Goal: Ask a question: Seek information or help from site administrators or community

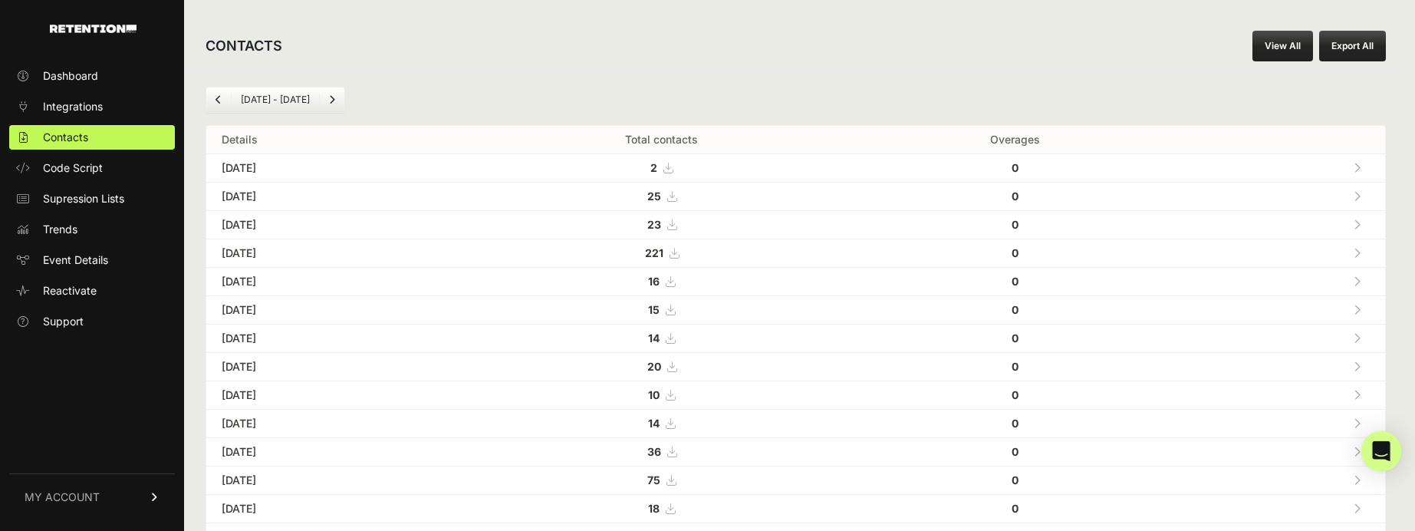
click at [1384, 456] on icon "Open Intercom Messenger" at bounding box center [1381, 451] width 20 height 20
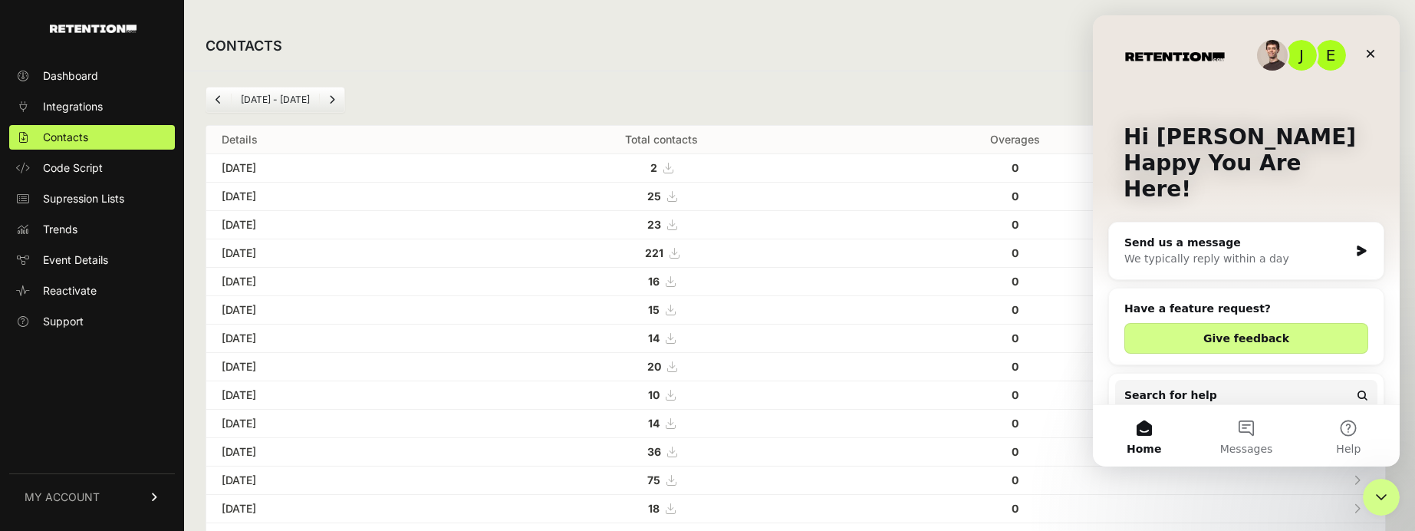
click at [1201, 251] on div "We typically reply within a day" at bounding box center [1236, 259] width 225 height 16
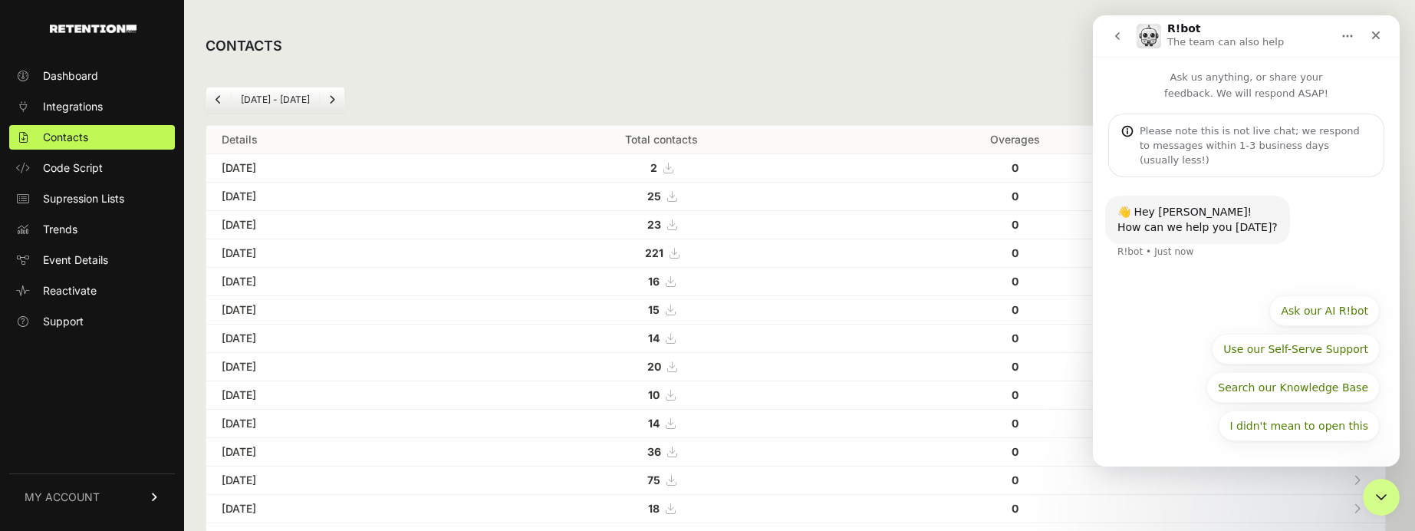
click at [1174, 247] on div "R!bot • Just now" at bounding box center [1156, 251] width 76 height 9
click at [1207, 133] on div "Please note this is not live chat; we respond to messages within 1-3 business d…" at bounding box center [1256, 145] width 232 height 44
click at [1161, 247] on div "R!bot • Just now" at bounding box center [1156, 251] width 76 height 9
click at [1292, 319] on button "Ask our AI R!bot" at bounding box center [1324, 310] width 110 height 31
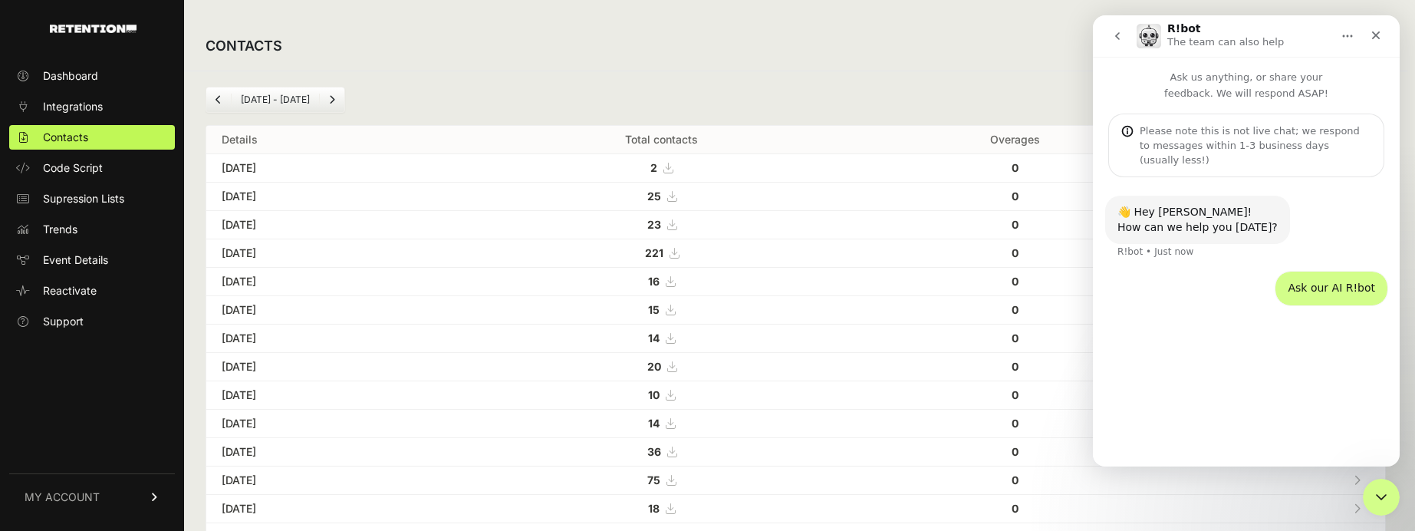
click at [1183, 94] on p "Ask us anything, or share your feedback. We will respond ASAP!" at bounding box center [1246, 79] width 307 height 44
click at [1191, 83] on p "Ask us anything, or share your feedback. We will respond ASAP!" at bounding box center [1246, 79] width 307 height 44
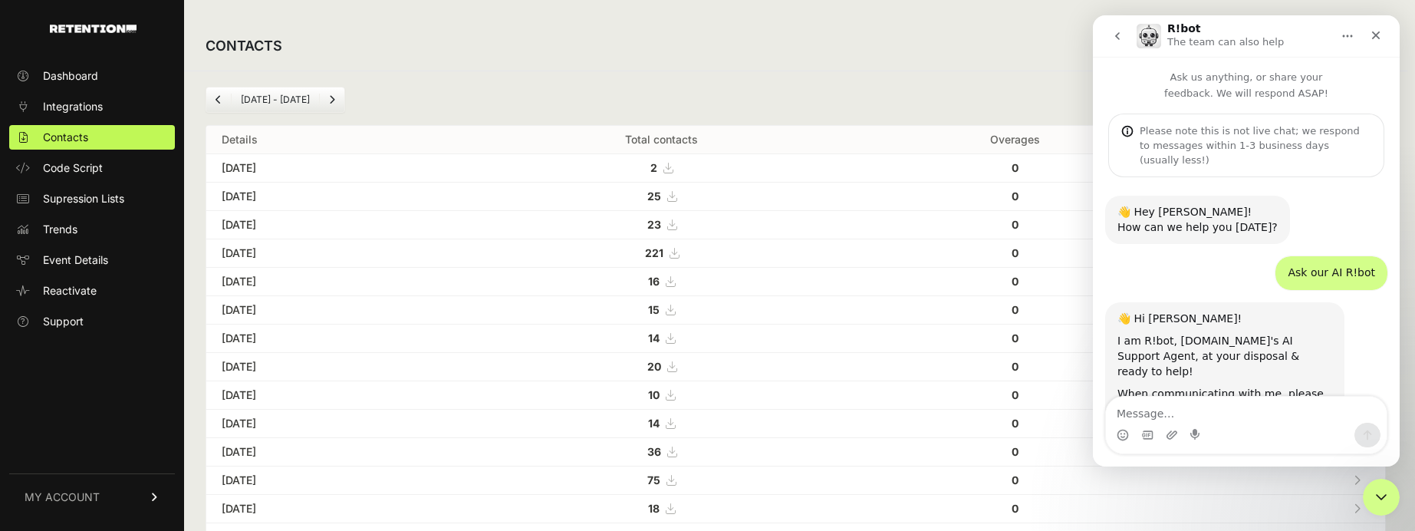
scroll to position [100, 0]
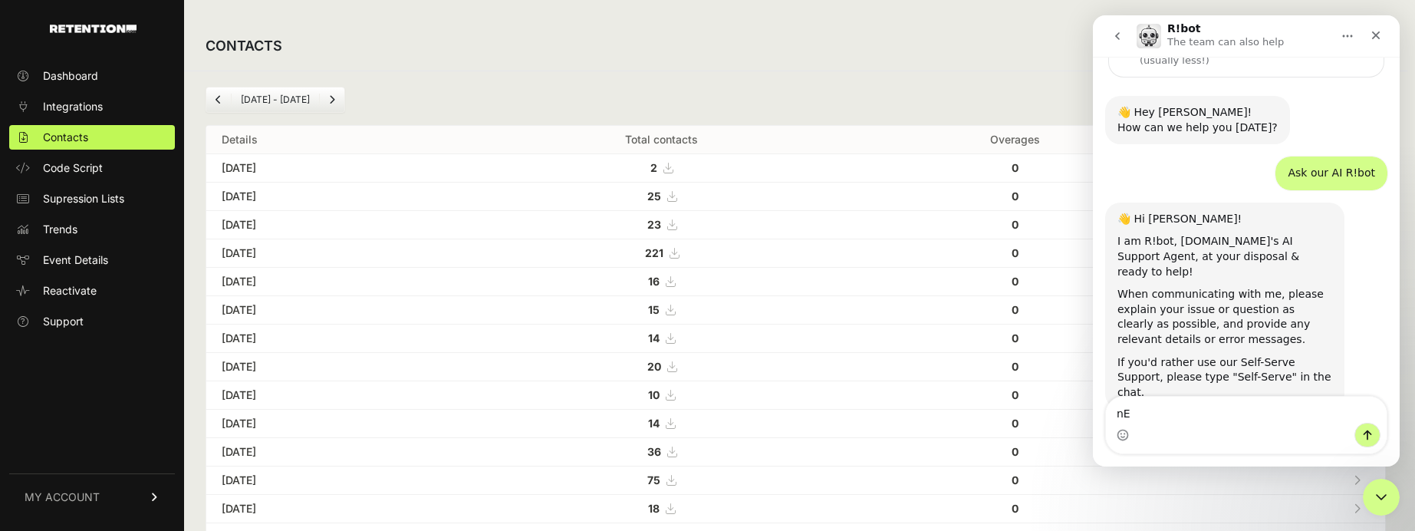
type textarea "n"
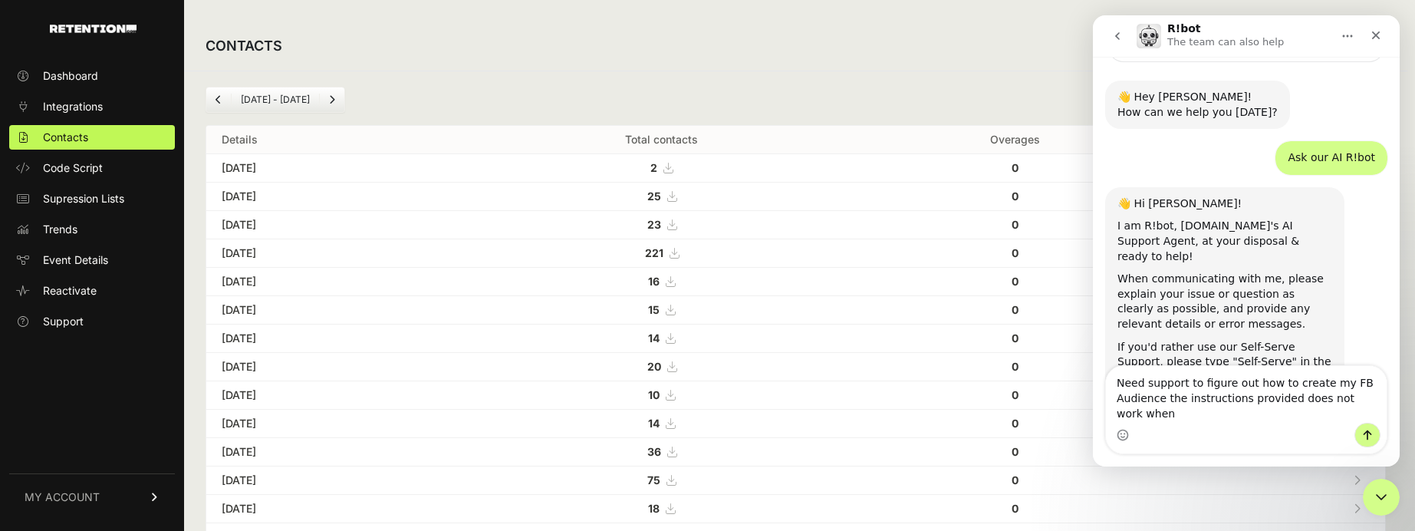
scroll to position [130, 0]
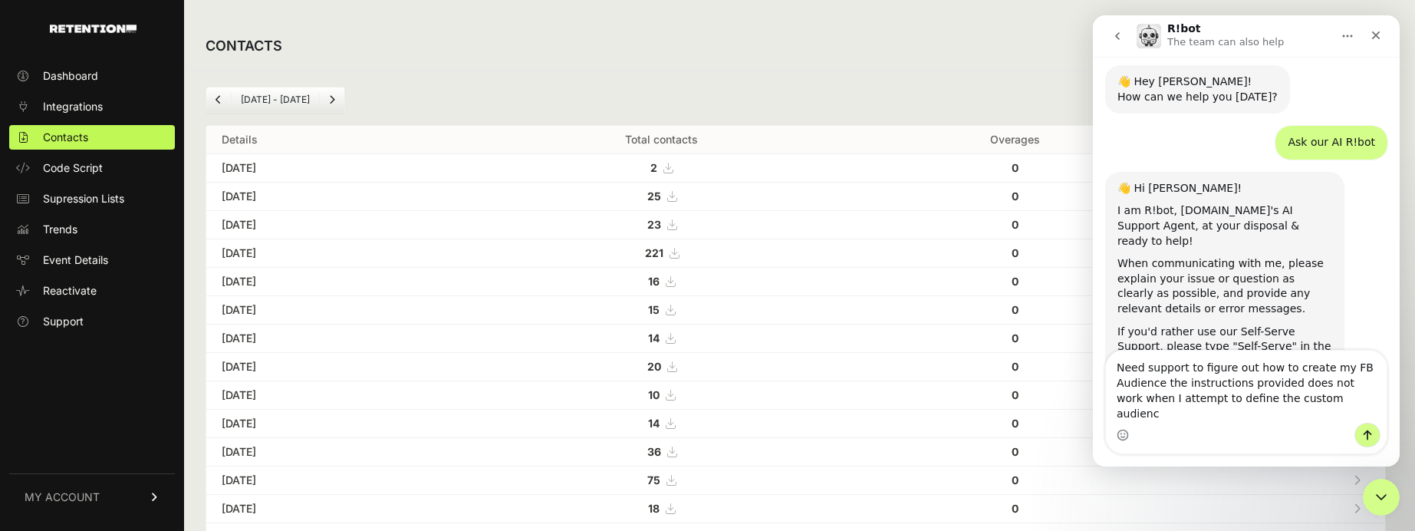
type textarea "Need support to figure out how to create my FB Audience the instructions provid…"
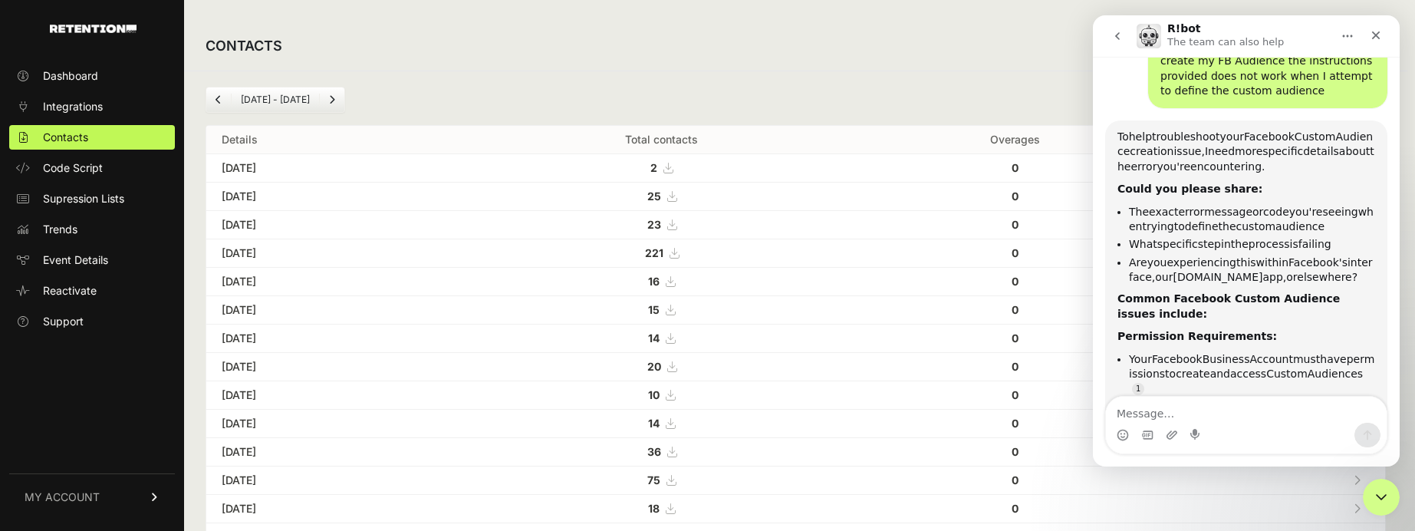
scroll to position [501, 0]
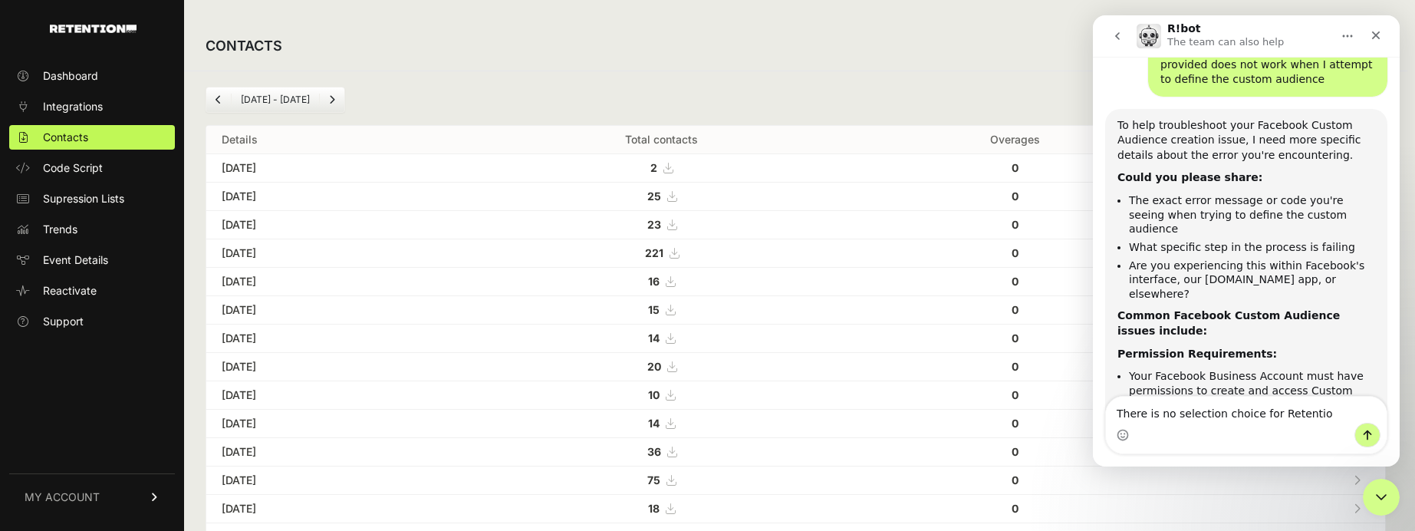
type textarea "There is no selection choice for Retention"
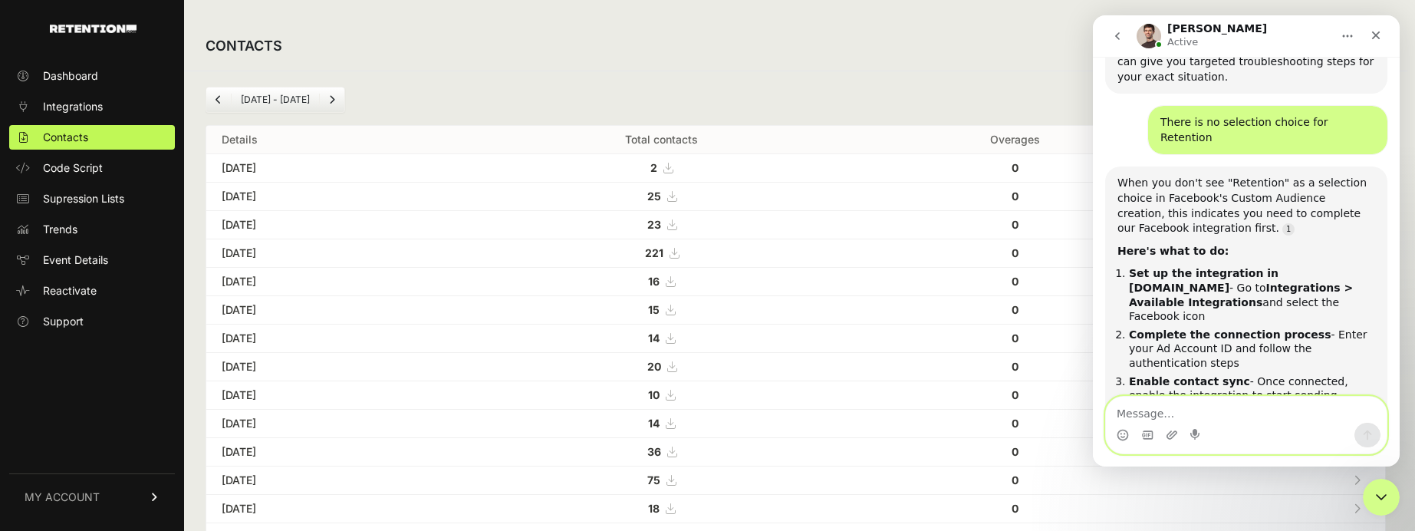
scroll to position [1371, 0]
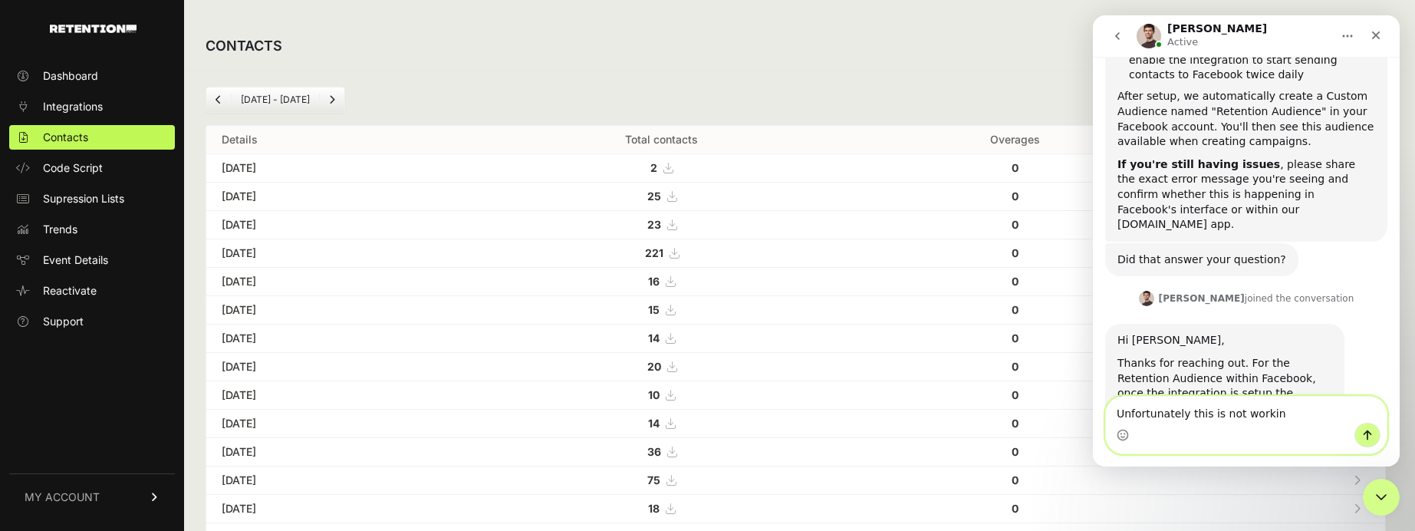
type textarea "Unfortunately this is not working"
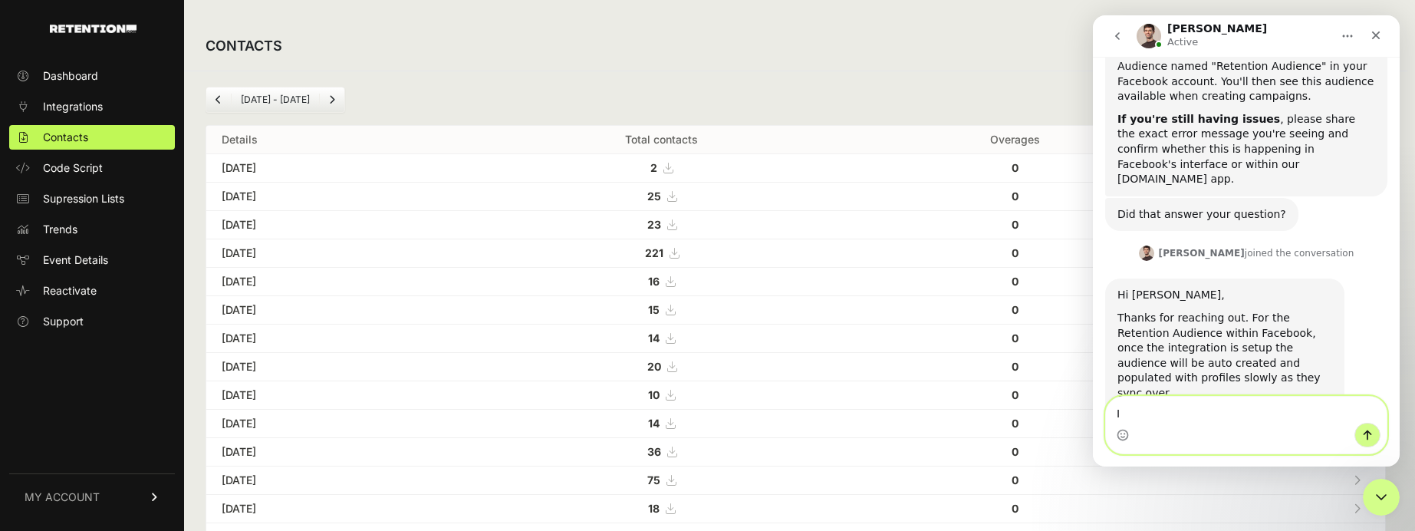
type textarea "I"
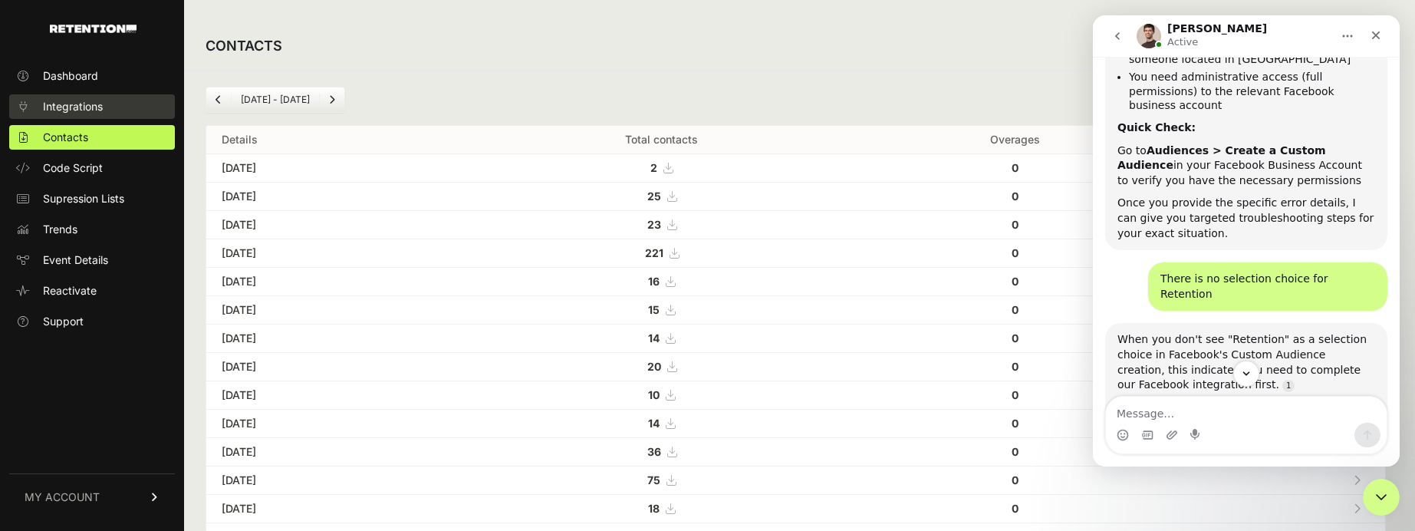
click at [64, 112] on span "Integrations" at bounding box center [73, 106] width 60 height 15
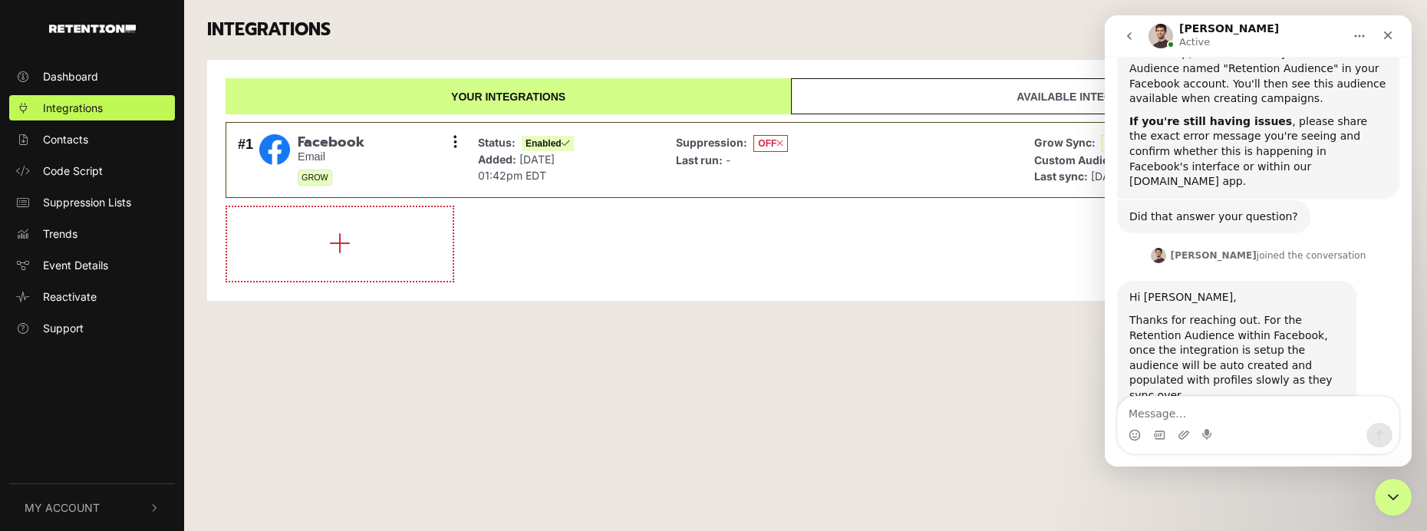
scroll to position [956, 0]
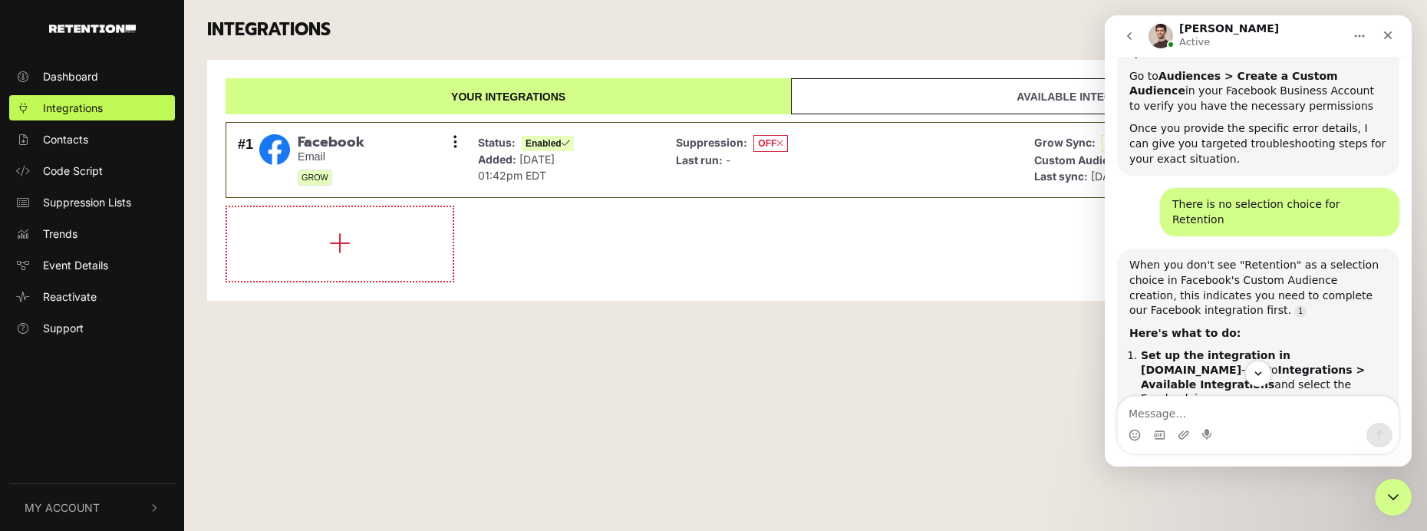
click at [939, 44] on div "INTEGRATIONS VIEW TUTORIALS" at bounding box center [806, 30] width 1220 height 60
click at [1123, 32] on icon "go back" at bounding box center [1129, 36] width 12 height 12
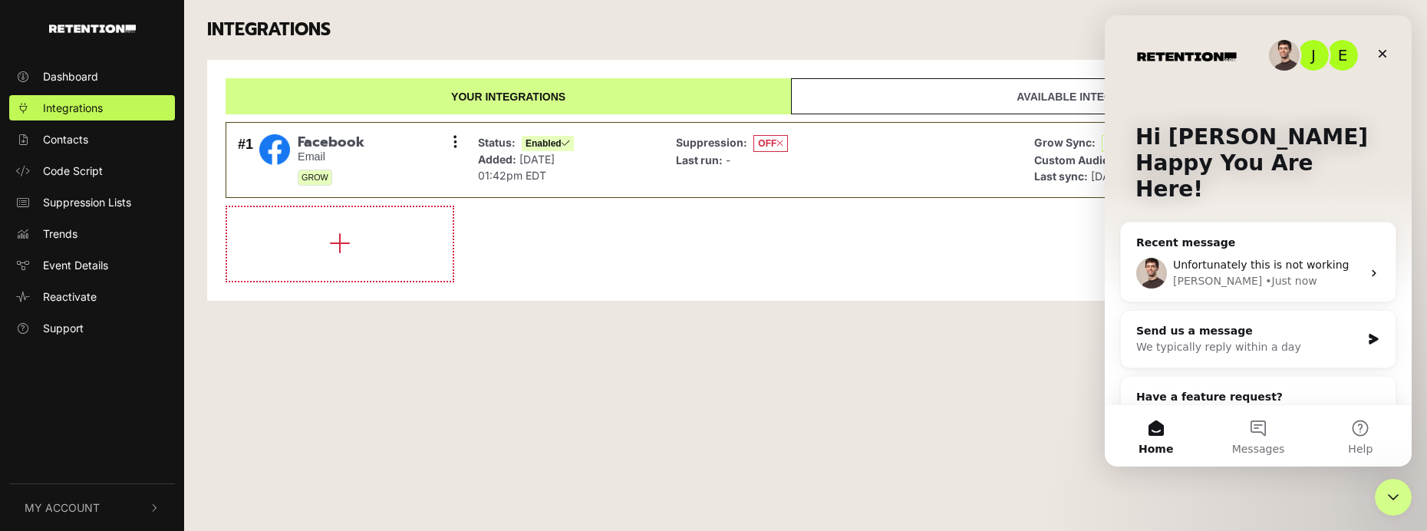
scroll to position [0, 0]
click at [1244, 258] on span "Unfortunately this is not working" at bounding box center [1261, 264] width 176 height 12
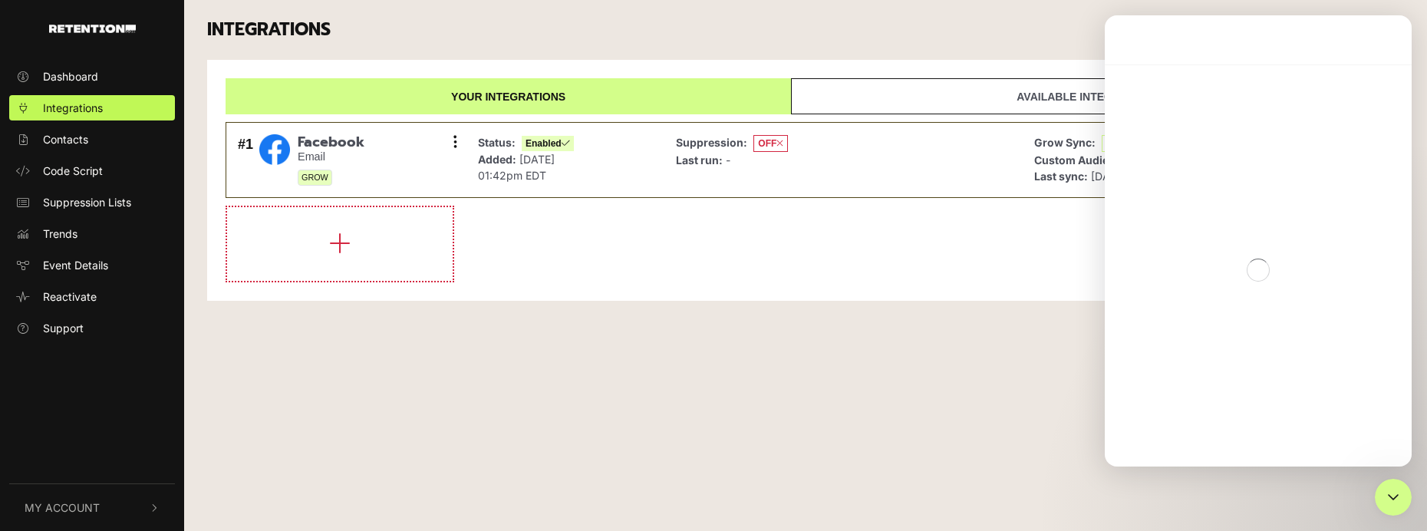
scroll to position [1416, 0]
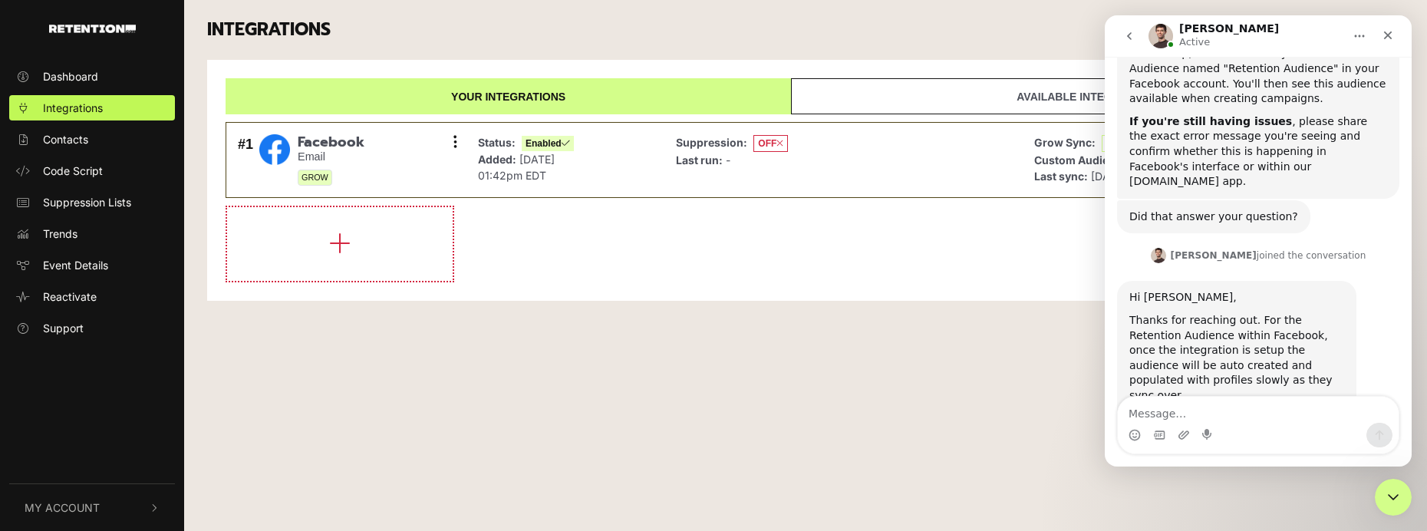
click at [984, 18] on div "INTEGRATIONS VIEW TUTORIALS" at bounding box center [806, 30] width 1220 height 60
click at [1361, 35] on icon "Home" at bounding box center [1359, 36] width 12 height 12
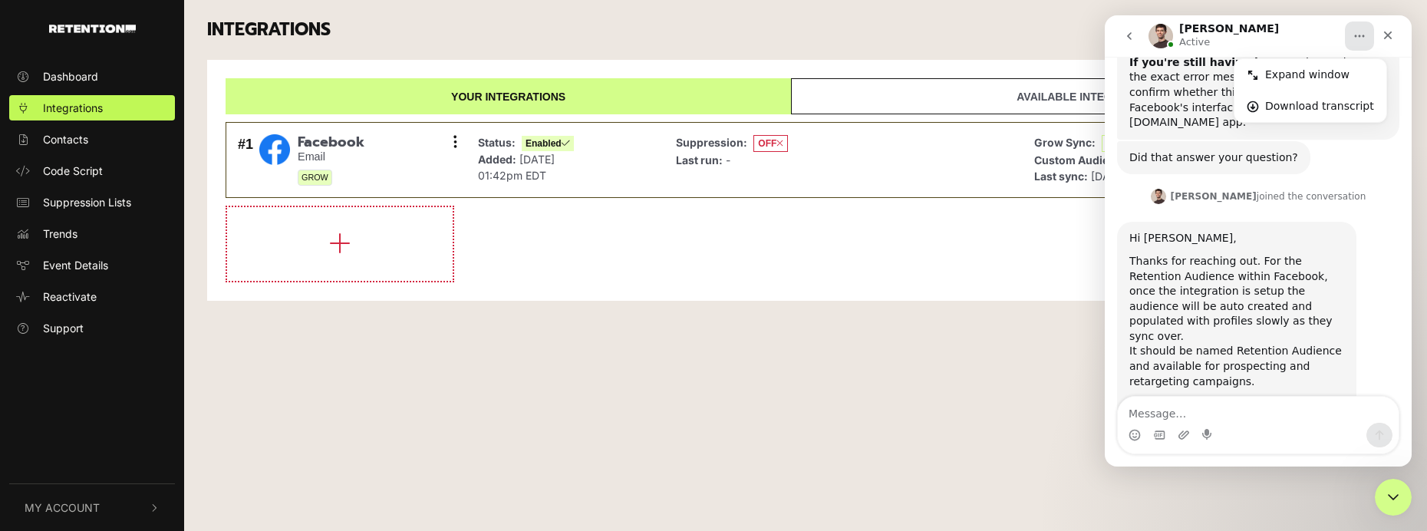
click at [1056, 44] on div "INTEGRATIONS VIEW TUTORIALS" at bounding box center [806, 30] width 1220 height 60
click at [1037, 94] on link "Available integrations" at bounding box center [1088, 96] width 594 height 36
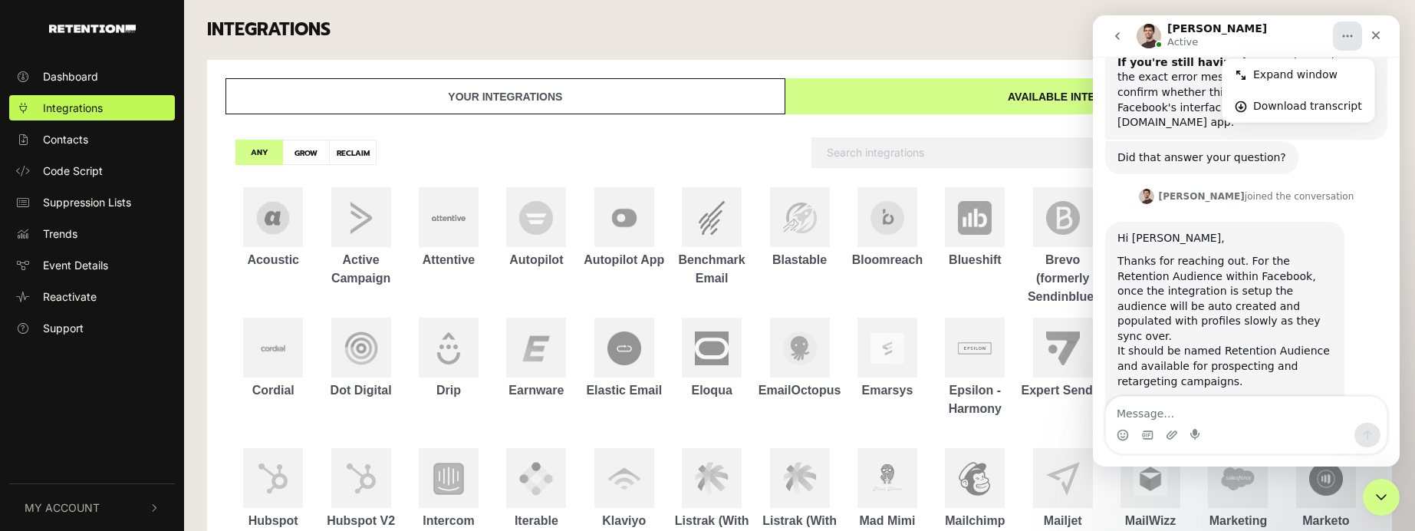
click at [644, 87] on link "Your integrations" at bounding box center [506, 96] width 560 height 36
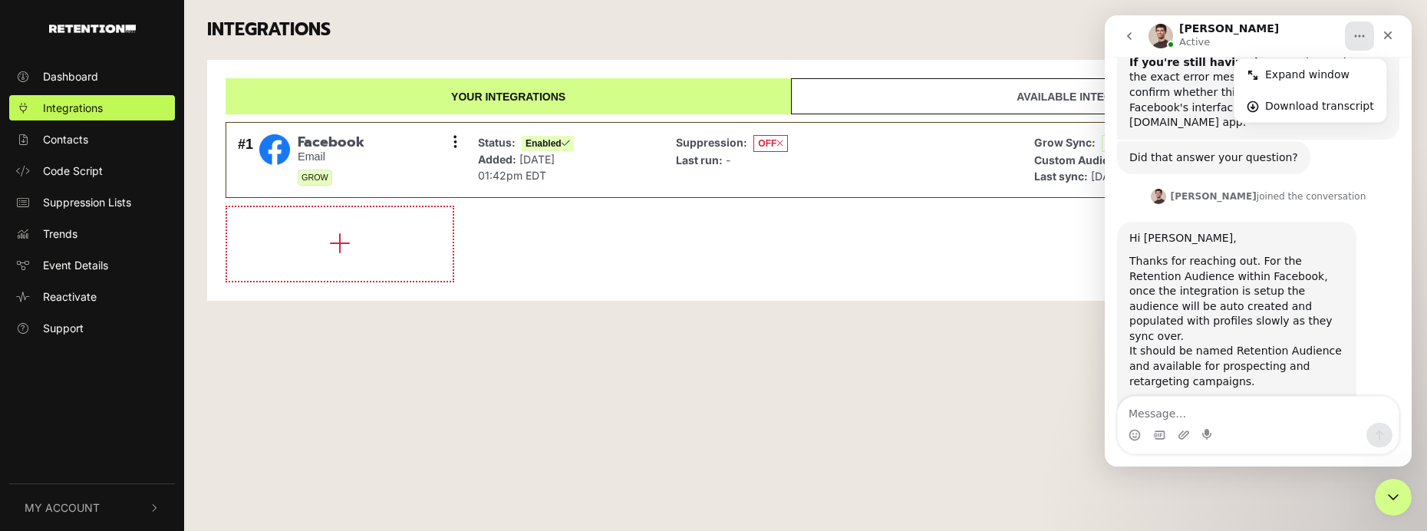
click at [844, 225] on li at bounding box center [806, 244] width 1160 height 77
drag, startPoint x: 1270, startPoint y: 27, endPoint x: 1216, endPoint y: 50, distance: 59.1
click at [1216, 50] on div "[PERSON_NAME] Active Expand window Download transcript" at bounding box center [1257, 35] width 287 height 29
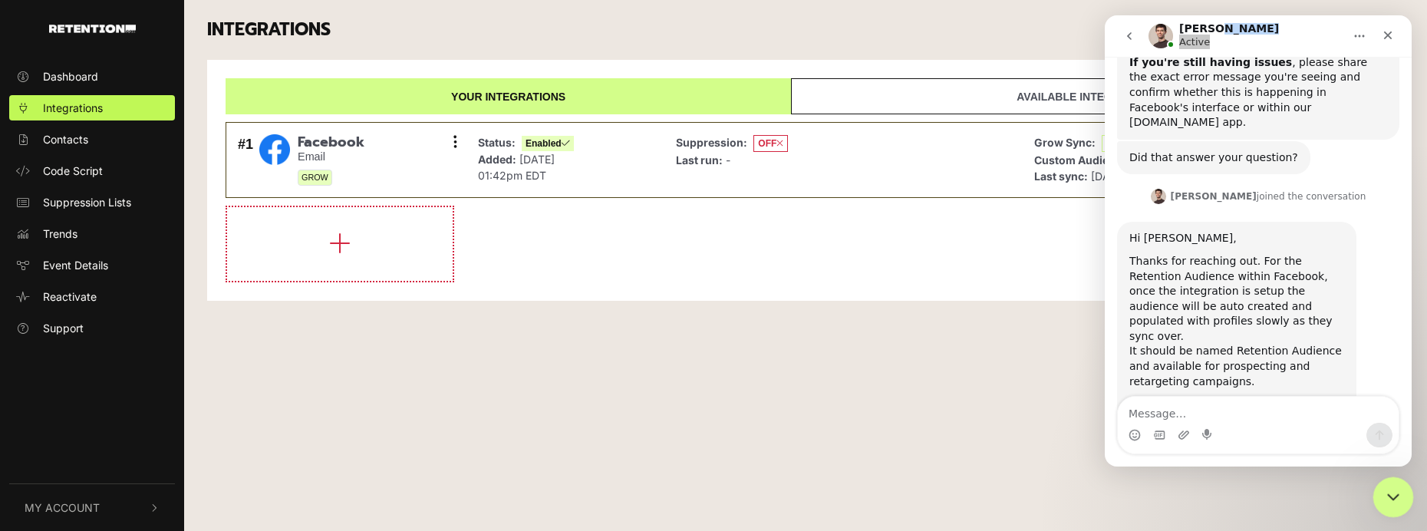
click at [1394, 502] on icon "Close Intercom Messenger" at bounding box center [1390, 495] width 18 height 18
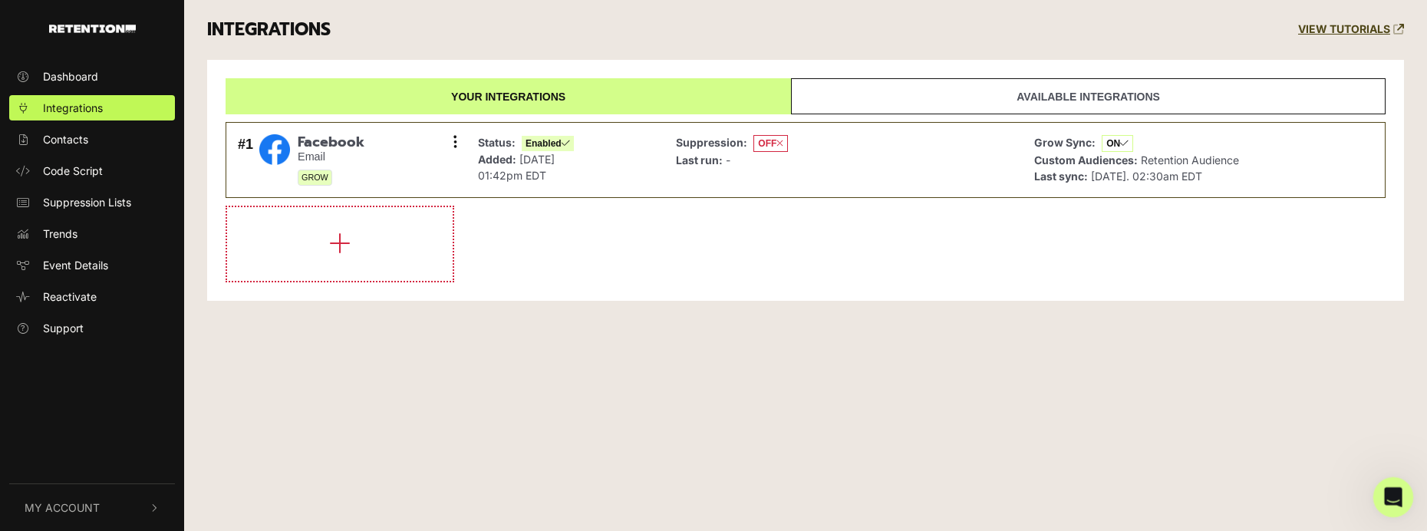
click at [1388, 484] on icon "Open Intercom Messenger" at bounding box center [1390, 494] width 25 height 25
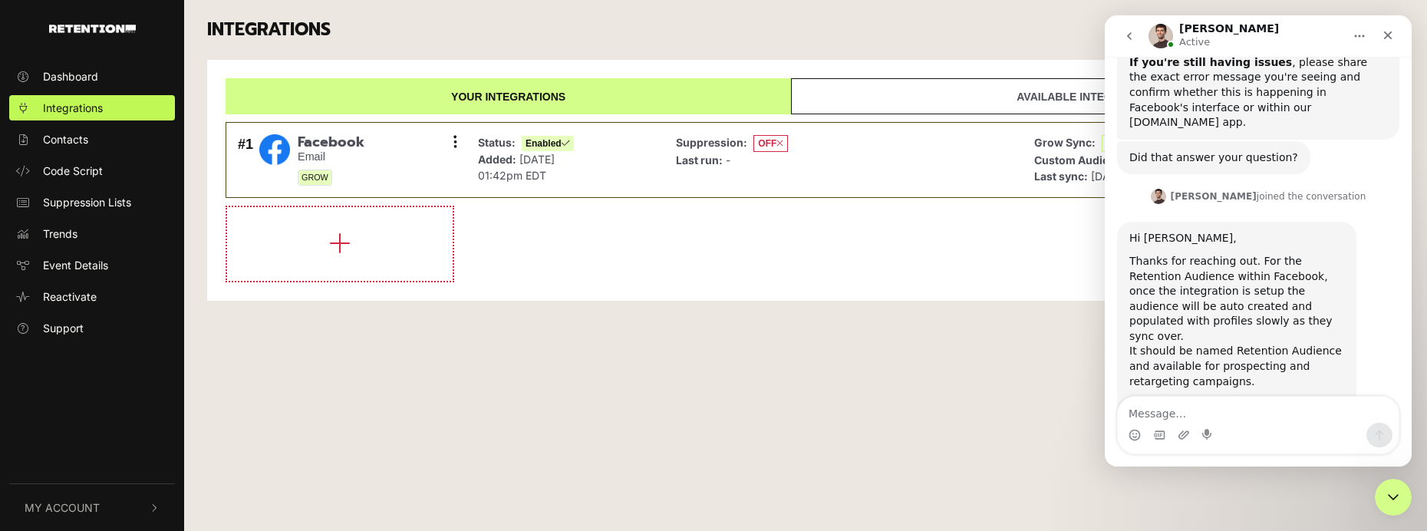
scroll to position [1555, 0]
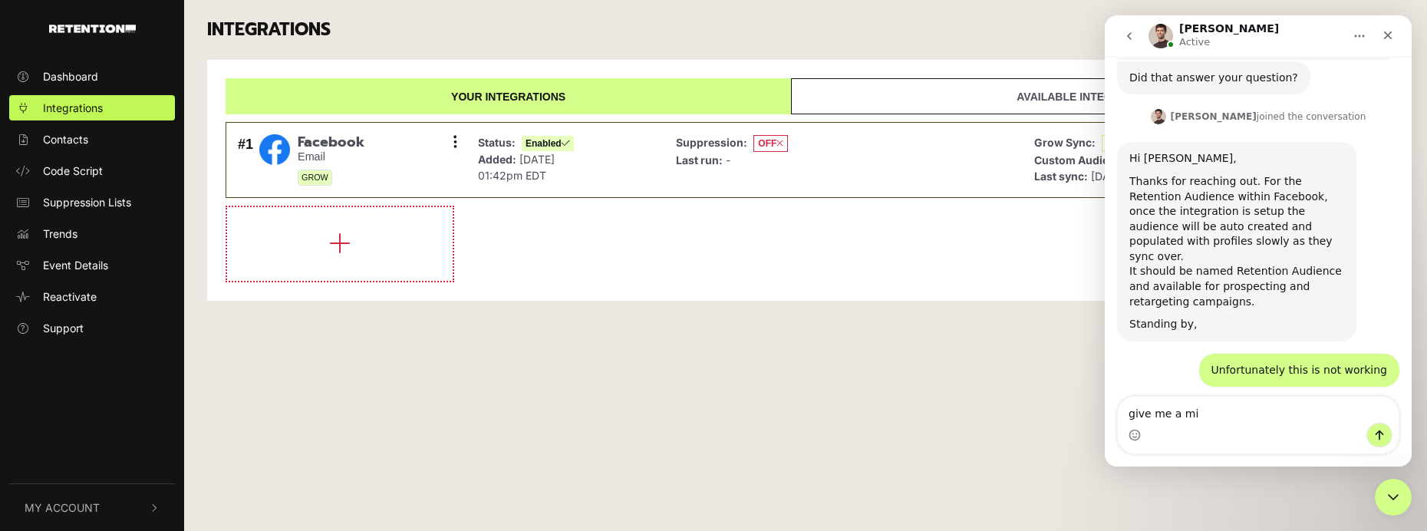
type textarea "give me a min"
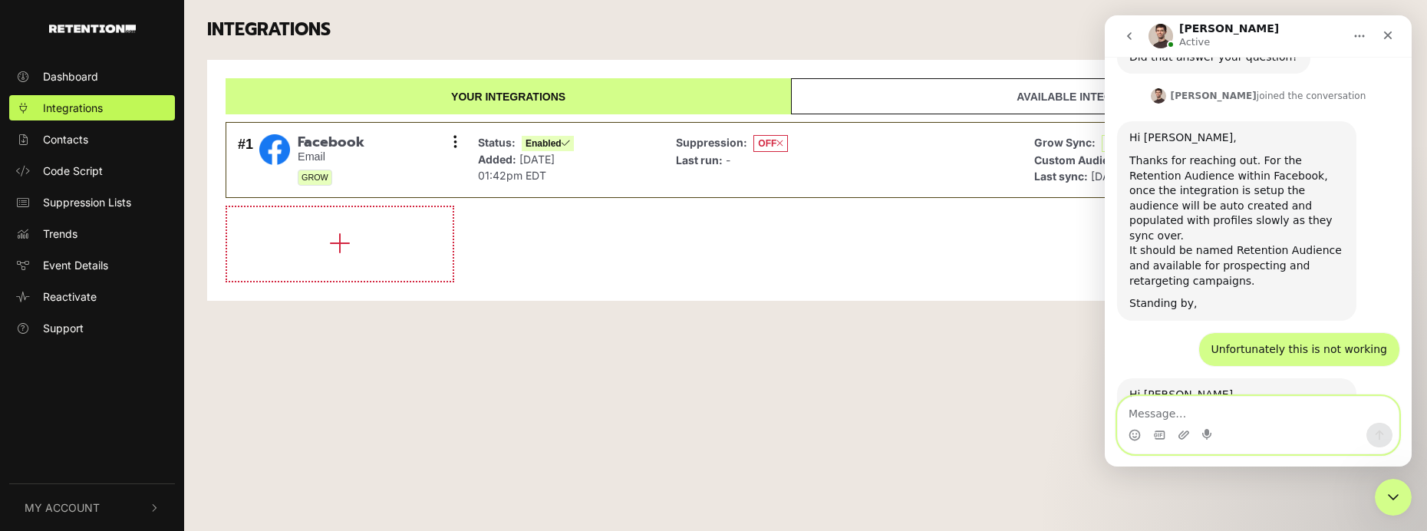
click at [1141, 405] on textarea "Message…" at bounding box center [1258, 410] width 281 height 26
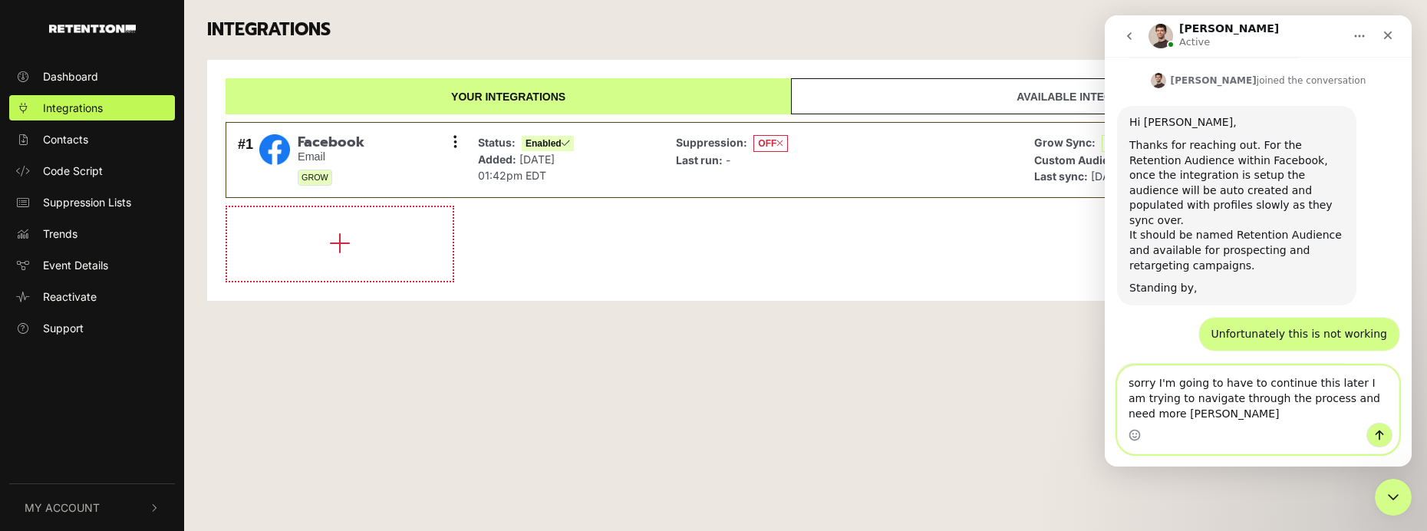
scroll to position [1606, 0]
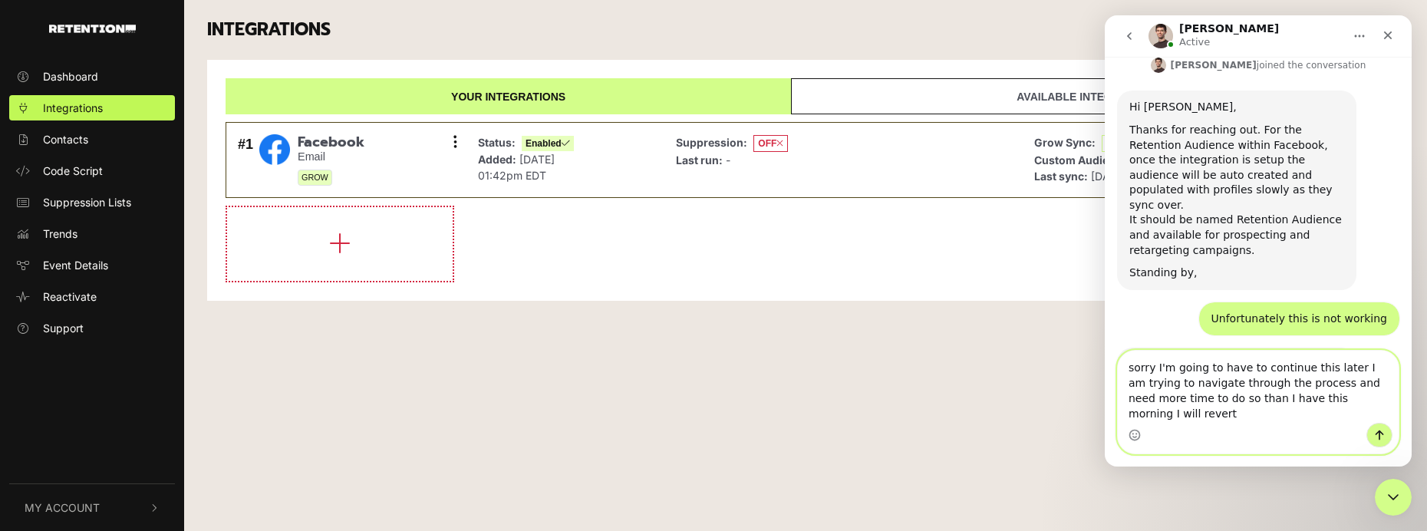
type textarea "sorry I'm going to have to continue this later I am trying to navigate through …"
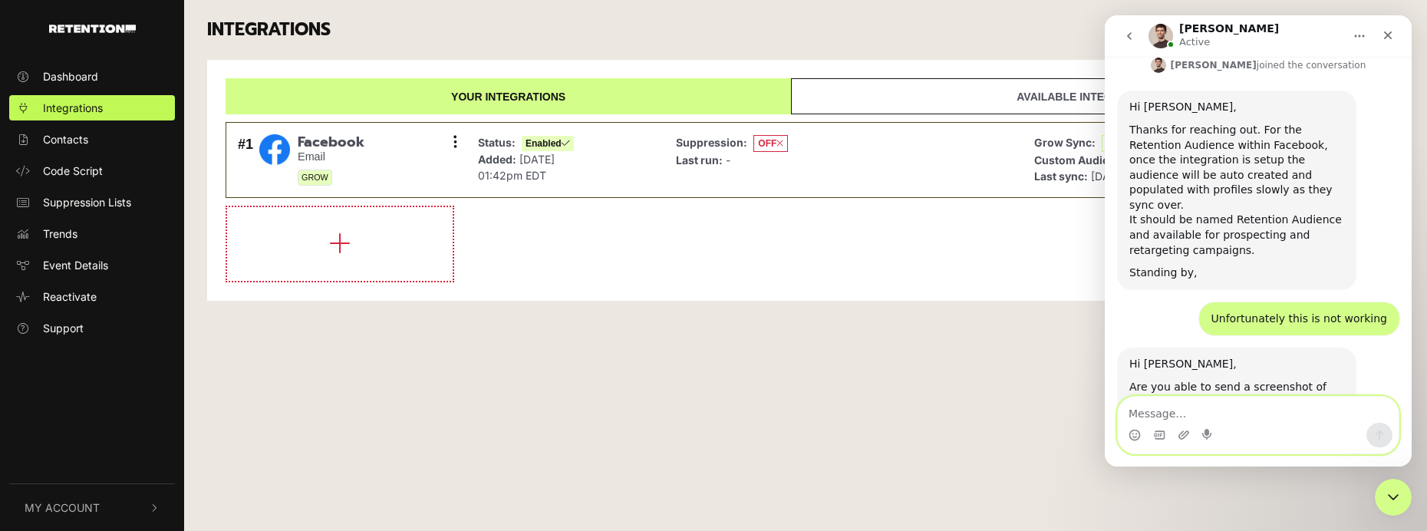
scroll to position [1655, 0]
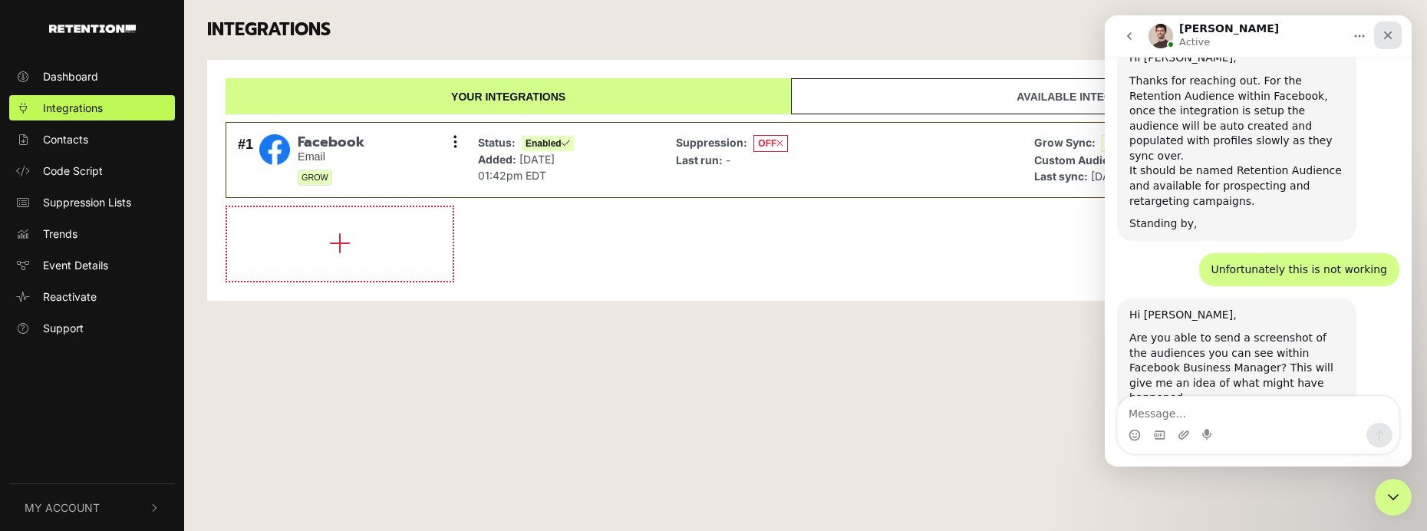
click at [1387, 29] on icon "Close" at bounding box center [1387, 35] width 12 height 12
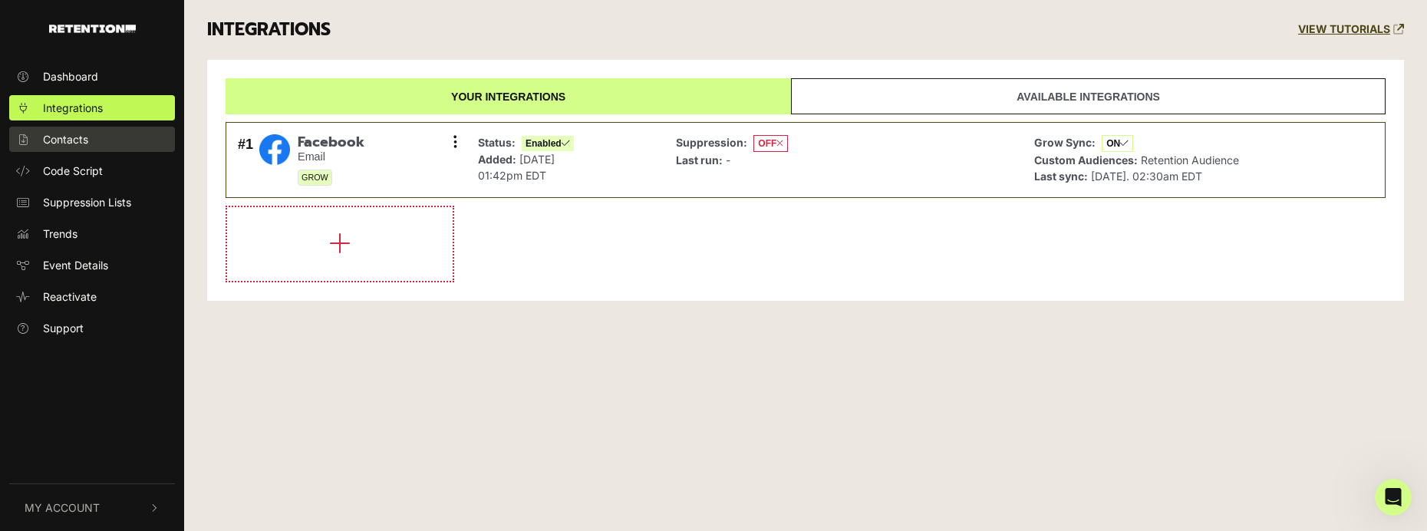
click at [44, 144] on span "Contacts" at bounding box center [65, 139] width 45 height 16
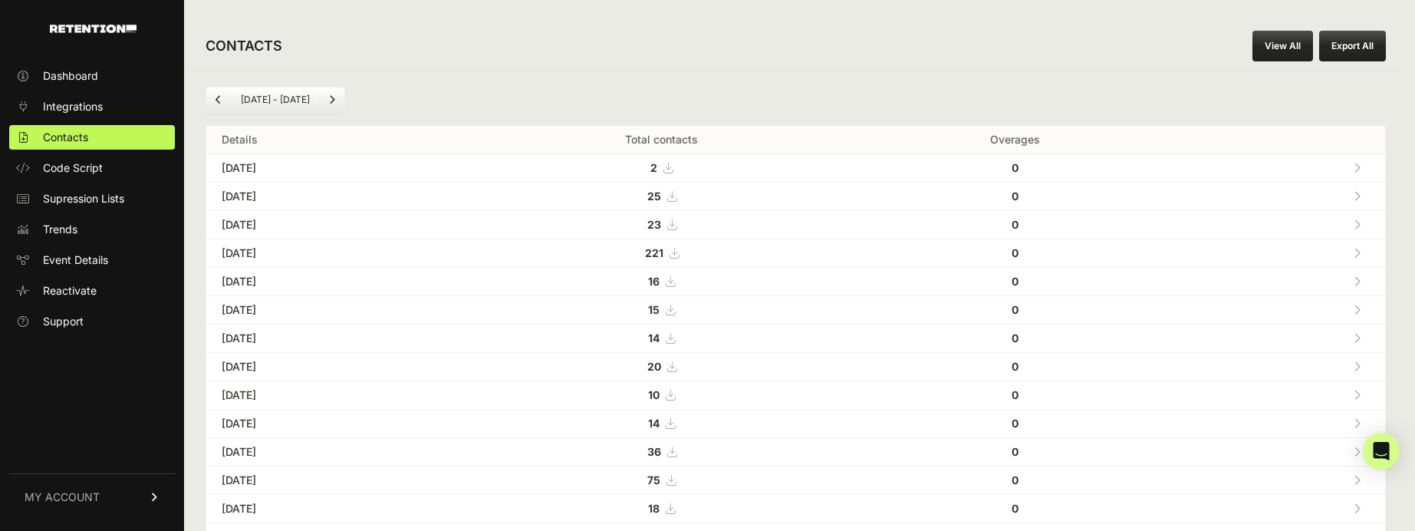
click at [1280, 49] on link "View All" at bounding box center [1283, 46] width 61 height 31
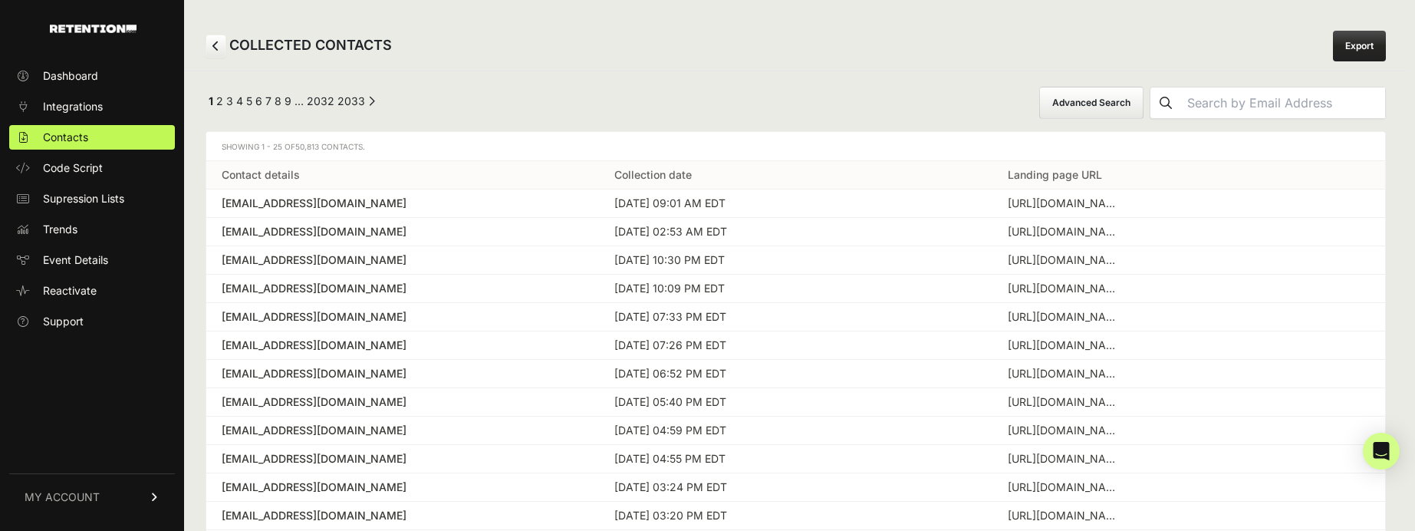
click at [1368, 51] on link "Export" at bounding box center [1359, 46] width 53 height 31
